Goal: Consume media (video, audio)

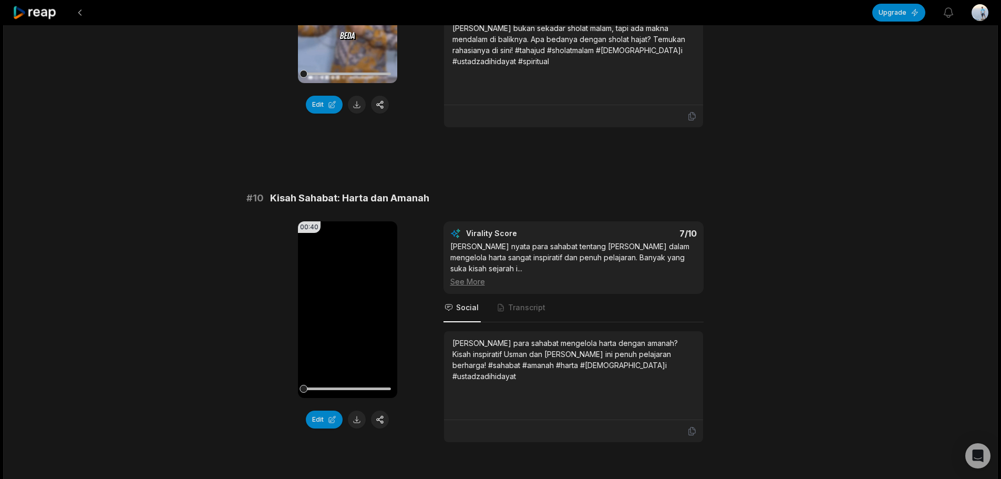
scroll to position [2818, 0]
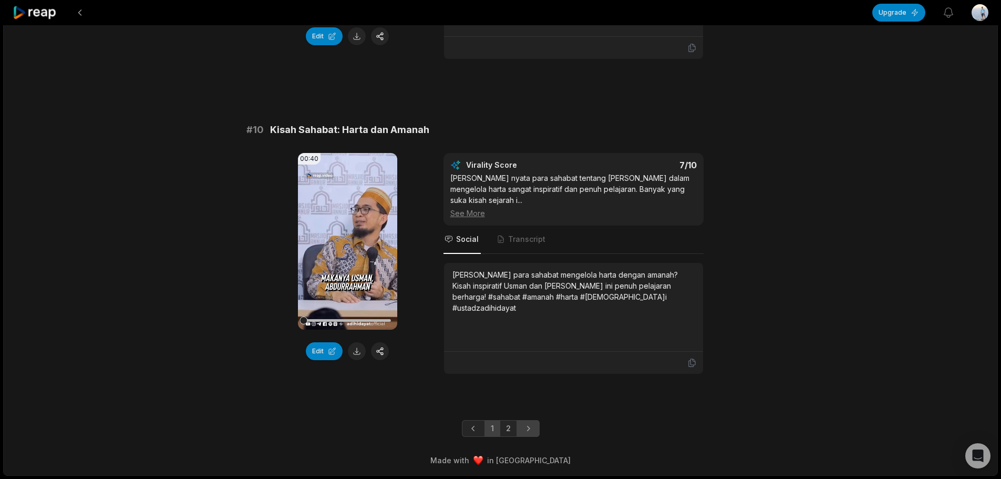
click at [532, 426] on icon "Next page" at bounding box center [528, 428] width 11 height 11
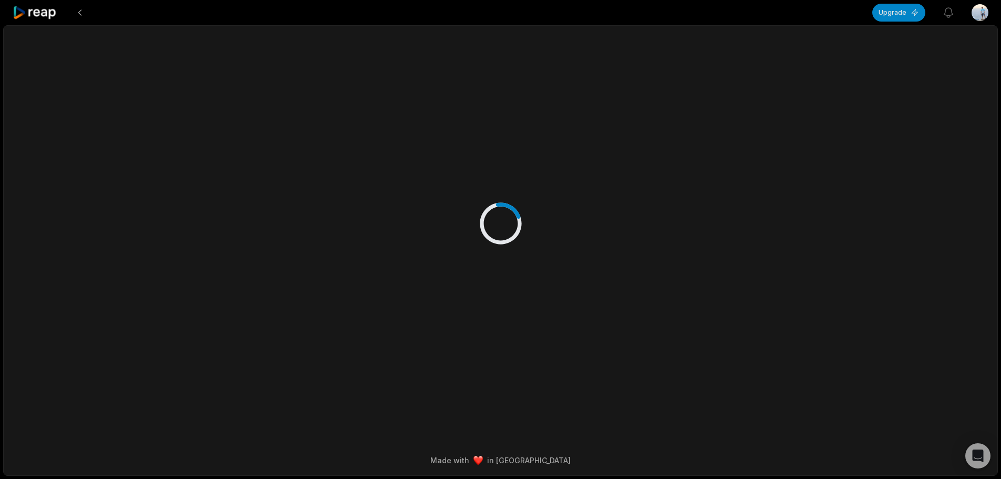
scroll to position [0, 0]
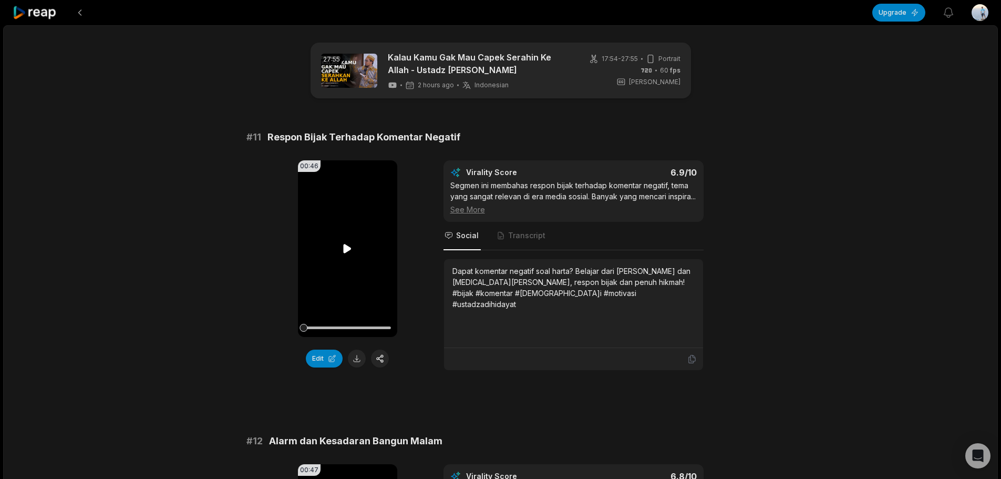
click at [352, 249] on icon at bounding box center [347, 248] width 13 height 13
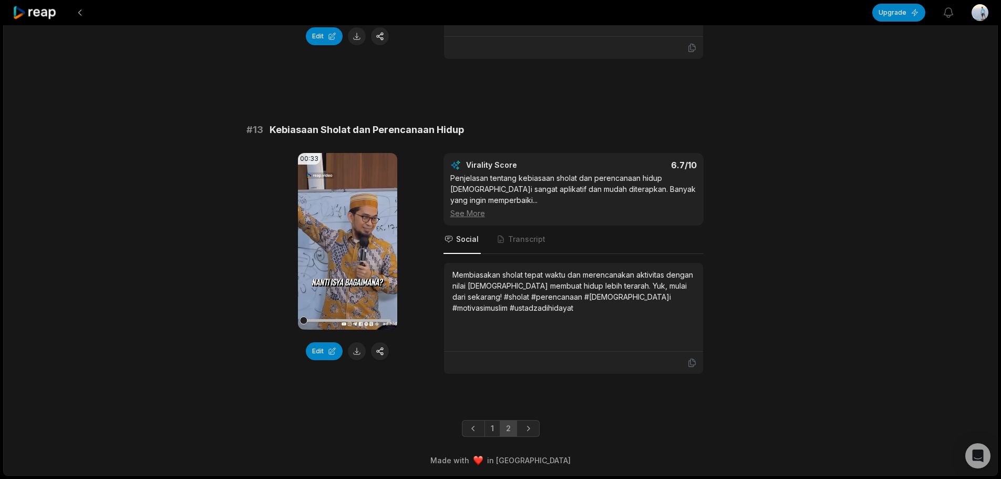
scroll to position [637, 0]
click at [347, 241] on icon at bounding box center [348, 240] width 8 height 9
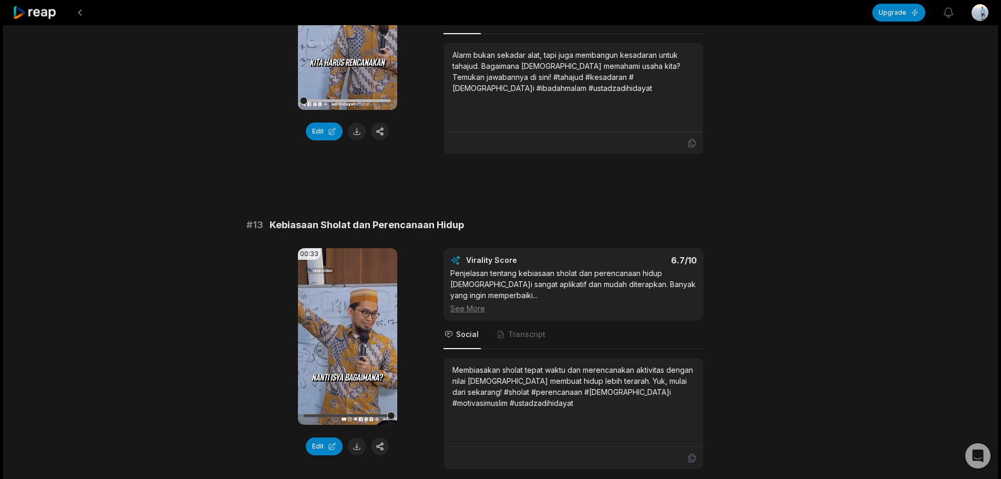
scroll to position [462, 0]
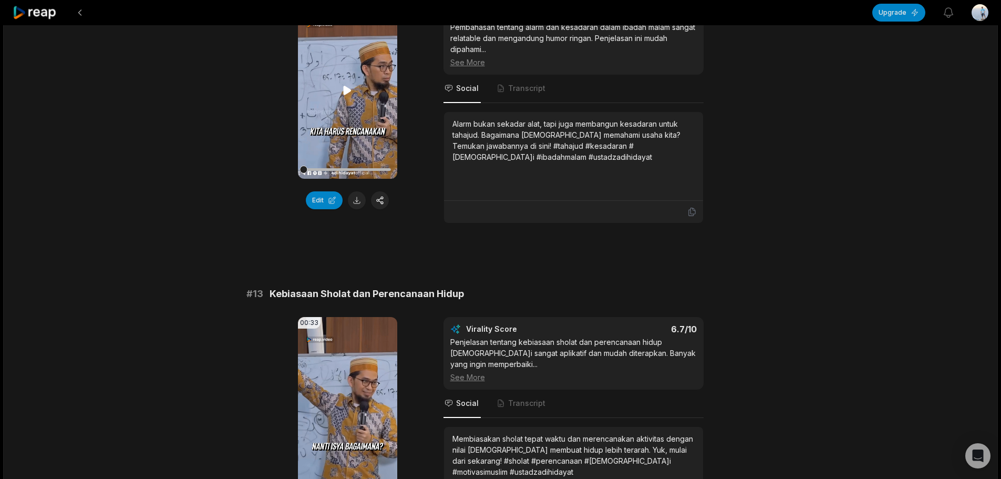
click at [348, 97] on icon at bounding box center [347, 90] width 13 height 13
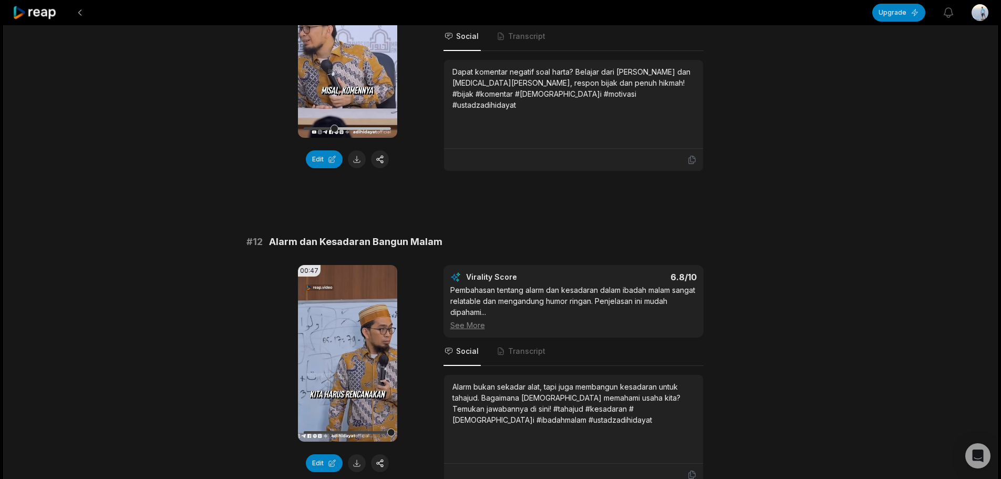
scroll to position [24, 0]
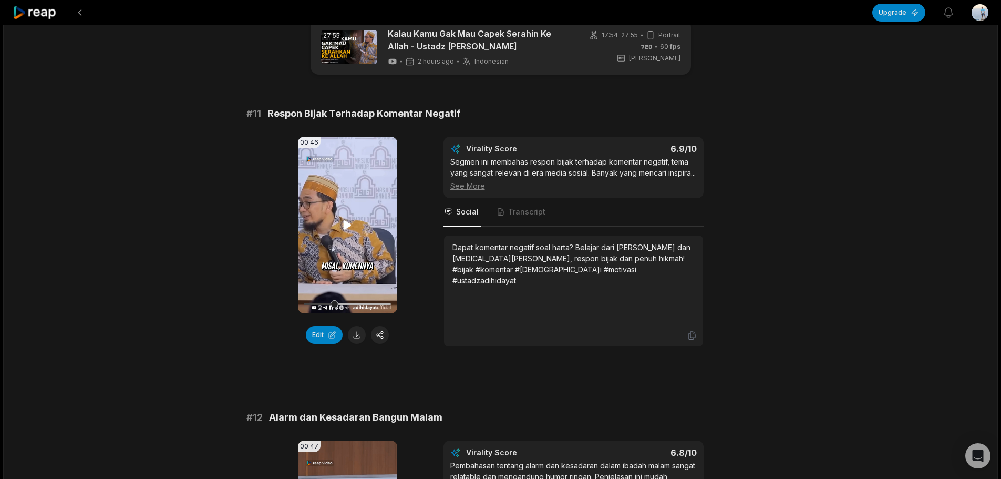
click at [350, 221] on icon at bounding box center [347, 225] width 13 height 13
